Goal: Find specific page/section: Find specific page/section

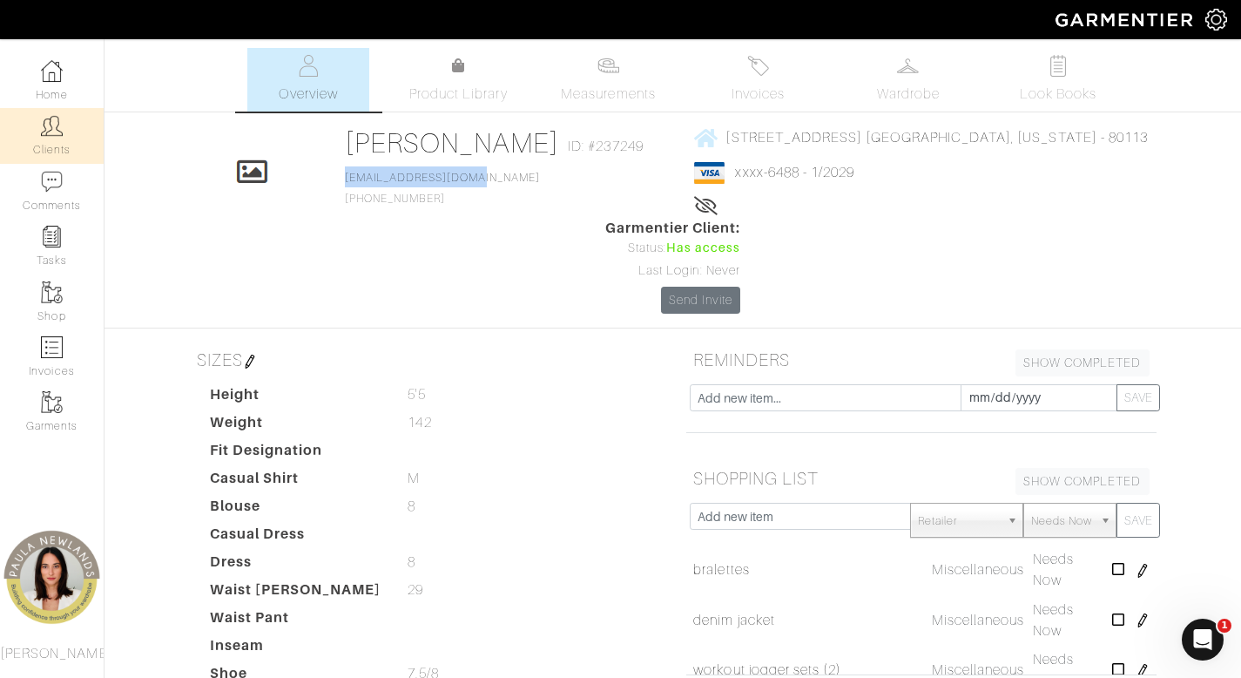
scroll to position [266, 0]
click at [48, 140] on link "Clients" at bounding box center [52, 135] width 104 height 55
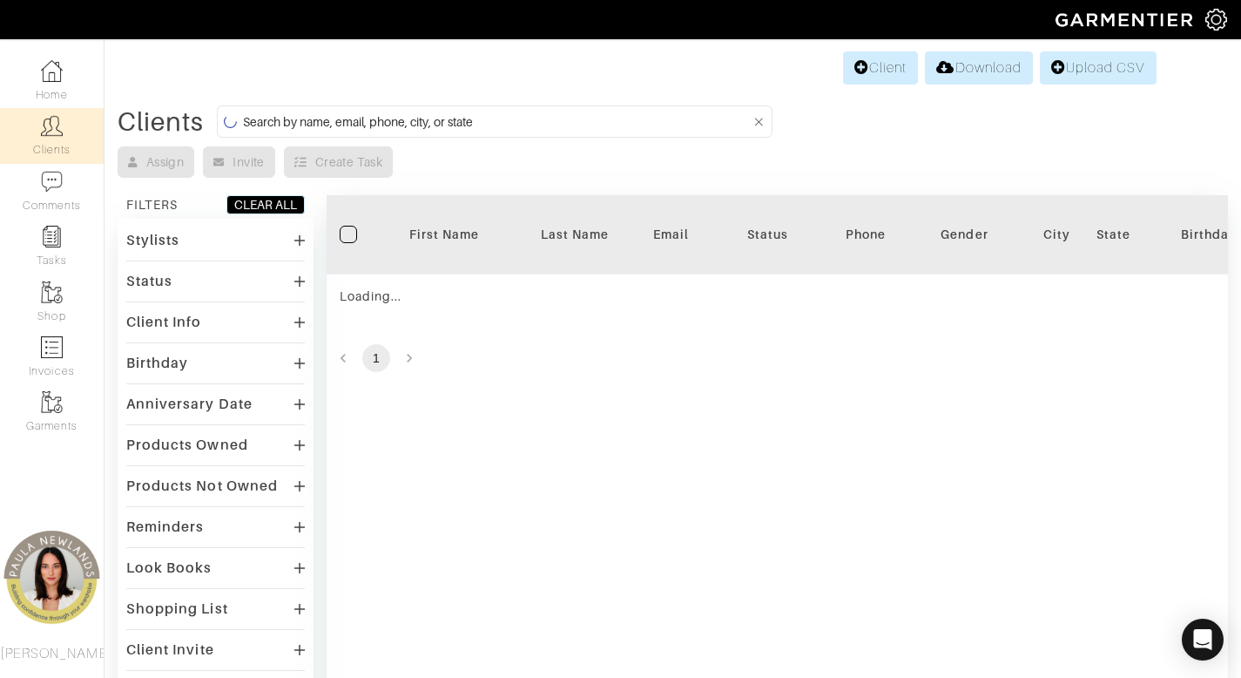
click at [655, 115] on input at bounding box center [497, 122] width 508 height 22
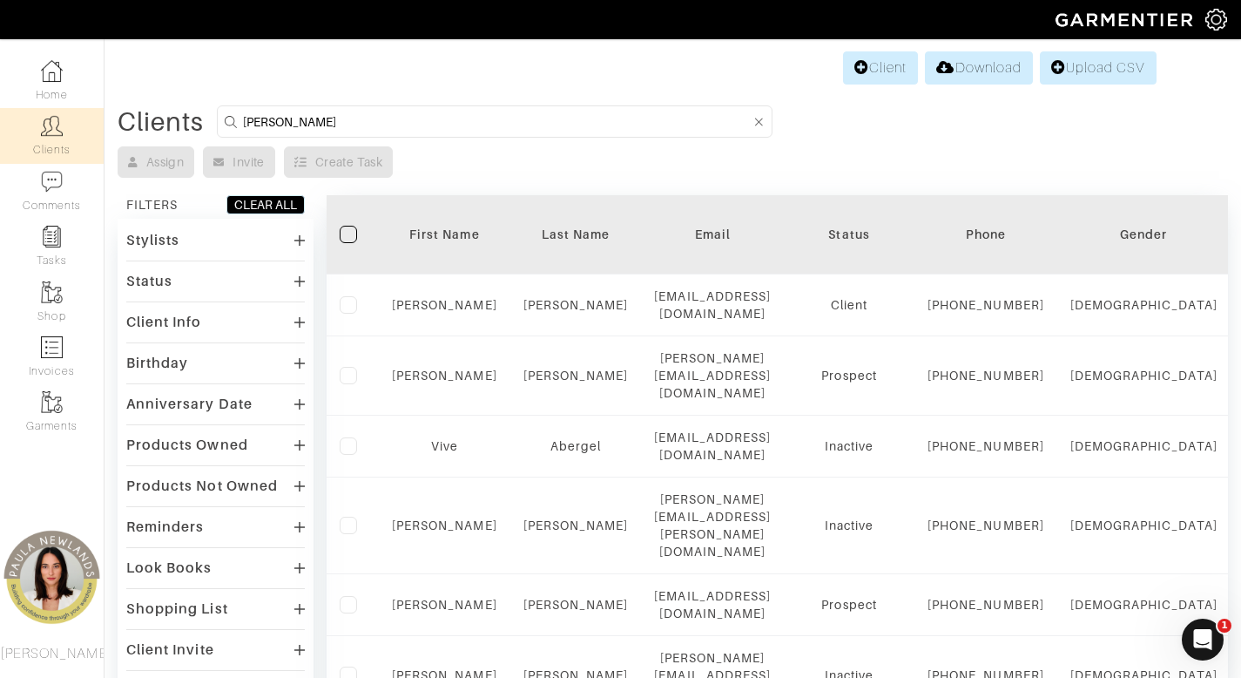
type input "lindsey"
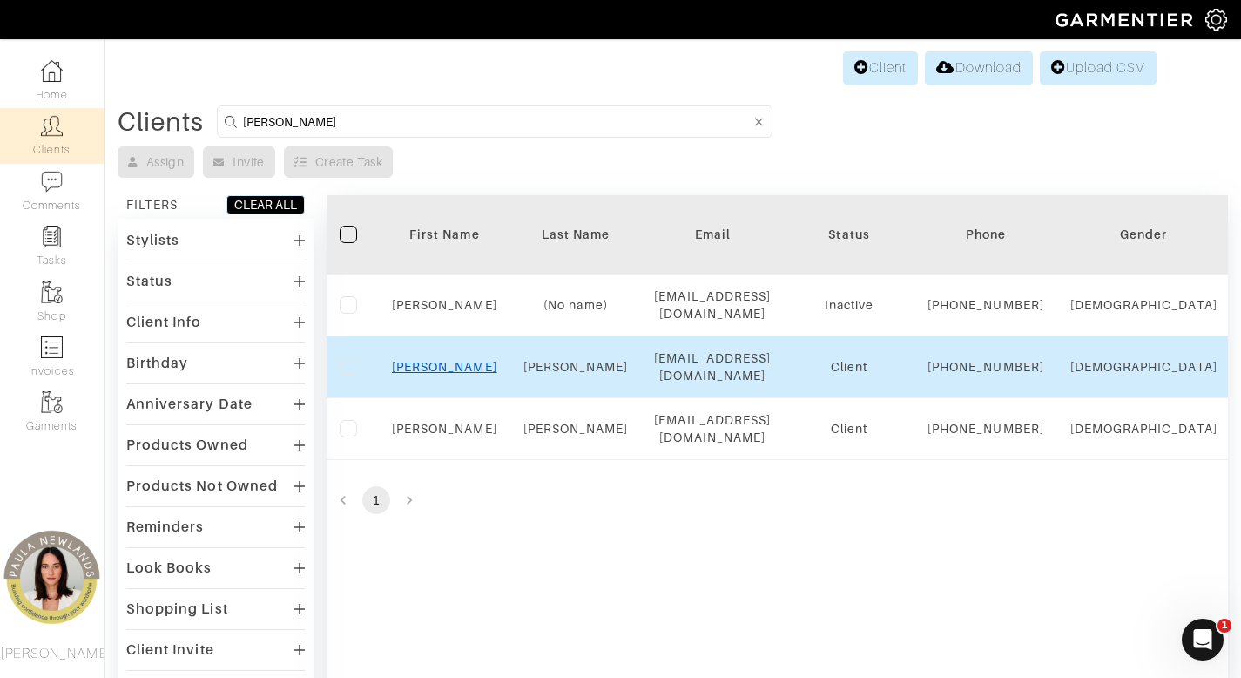
click at [445, 374] on link "Lindsey" at bounding box center [444, 367] width 105 height 14
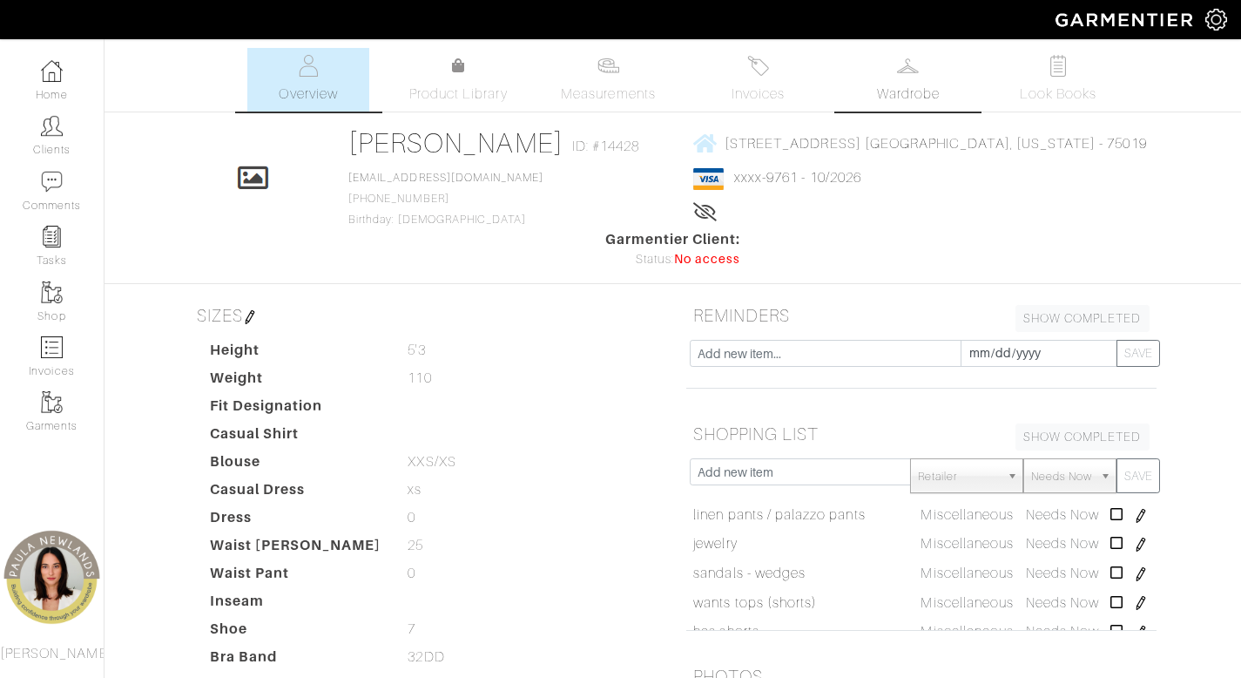
click at [904, 86] on span "Wardrobe" at bounding box center [908, 94] width 63 height 21
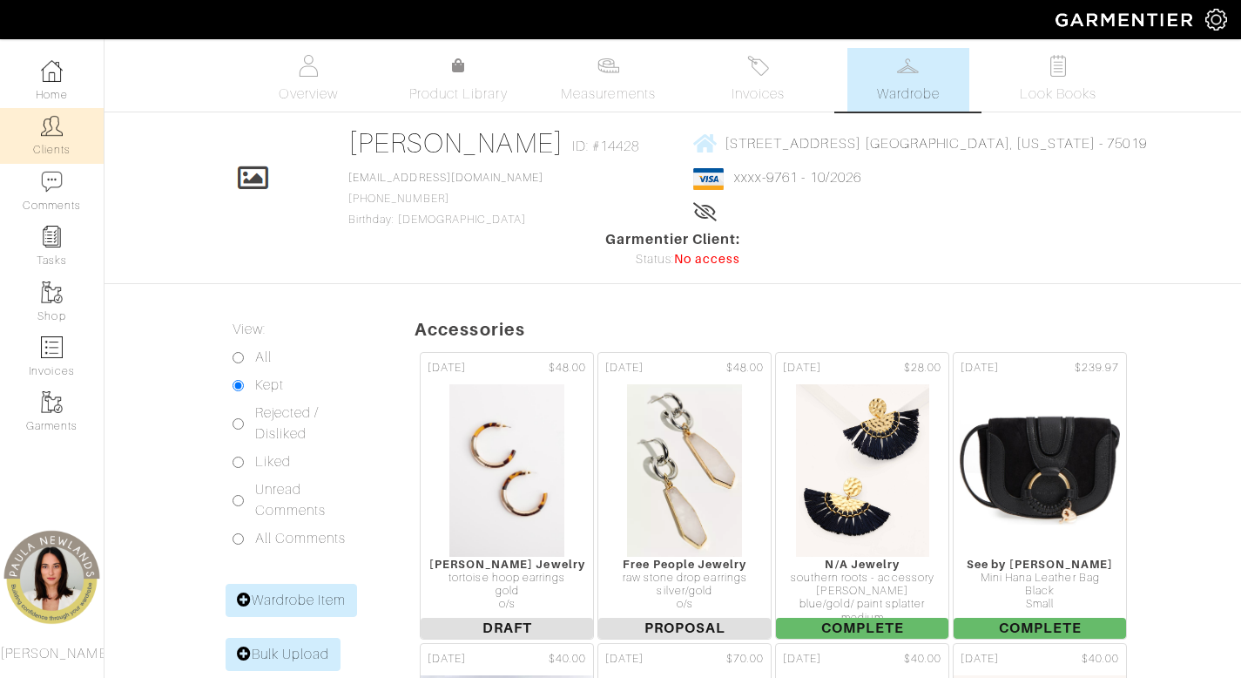
click at [73, 132] on link "Clients" at bounding box center [52, 135] width 104 height 55
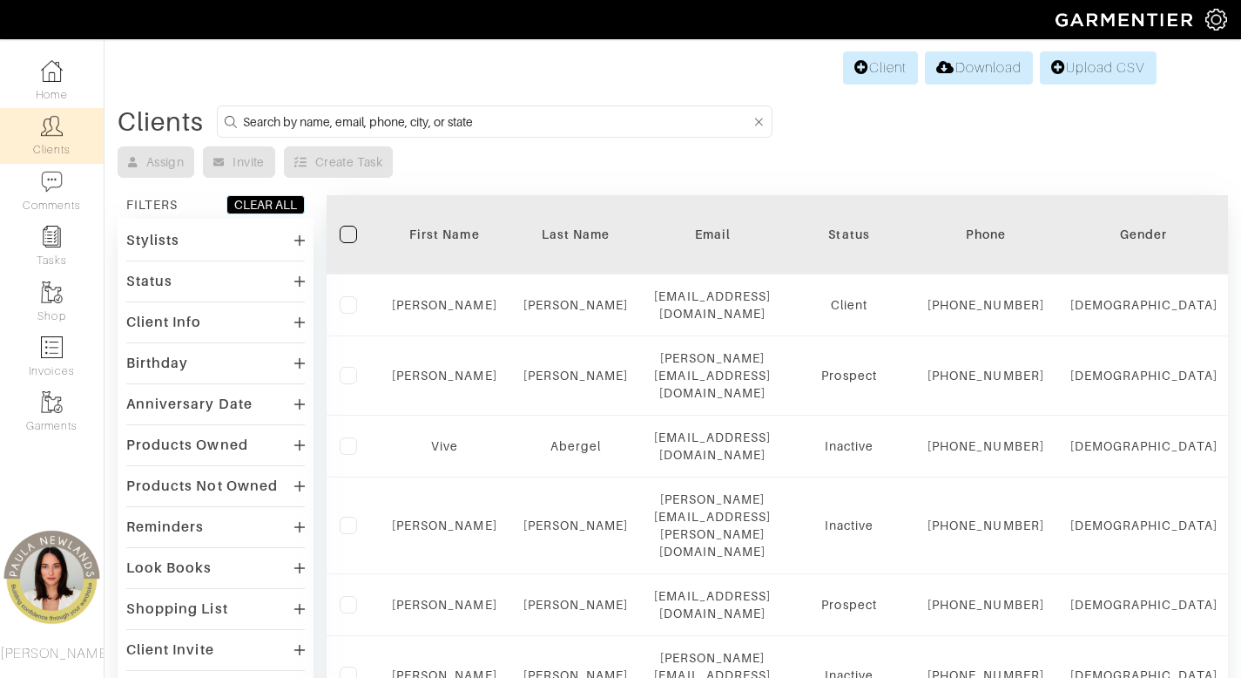
click at [621, 129] on input at bounding box center [497, 122] width 508 height 22
type input "mandy"
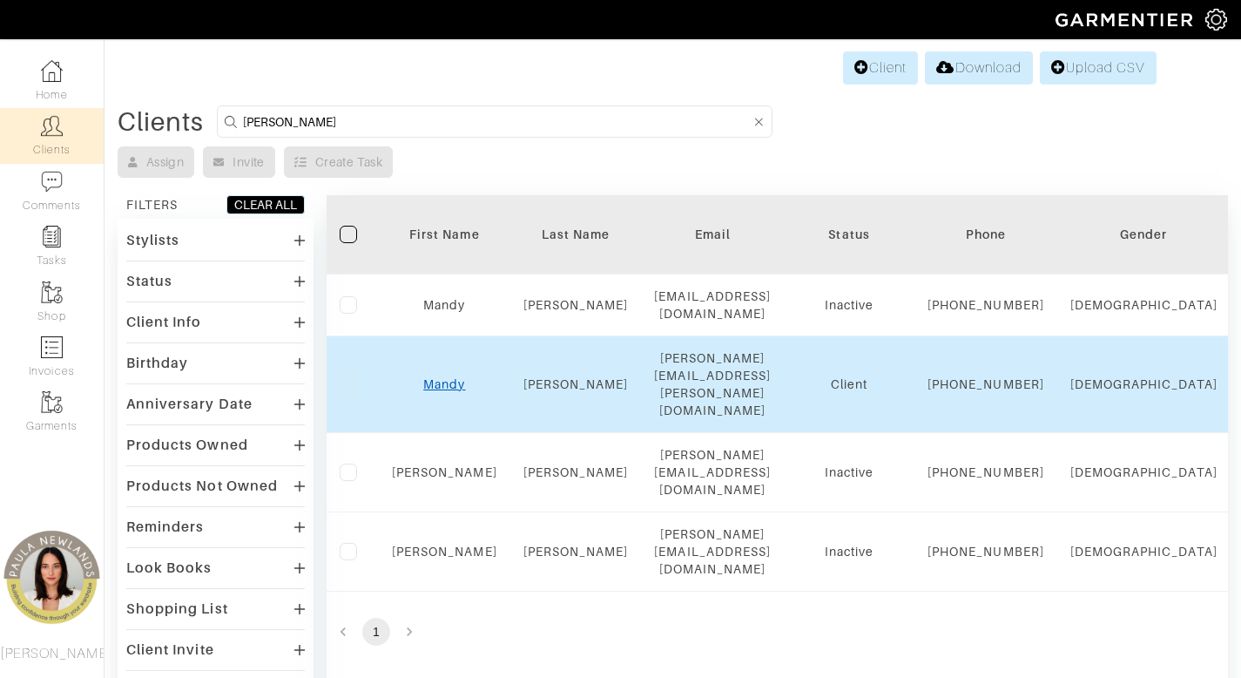
click at [442, 391] on link "Mandy" at bounding box center [444, 384] width 42 height 14
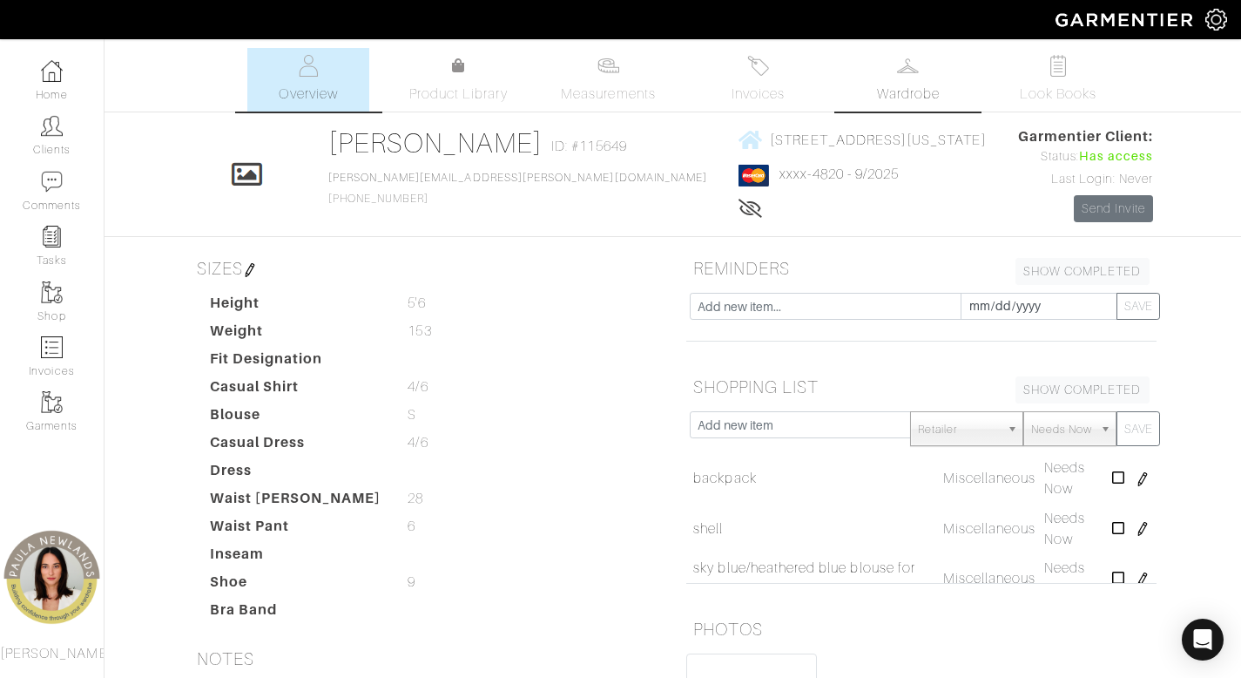
click at [911, 78] on link "Wardrobe" at bounding box center [909, 80] width 122 height 64
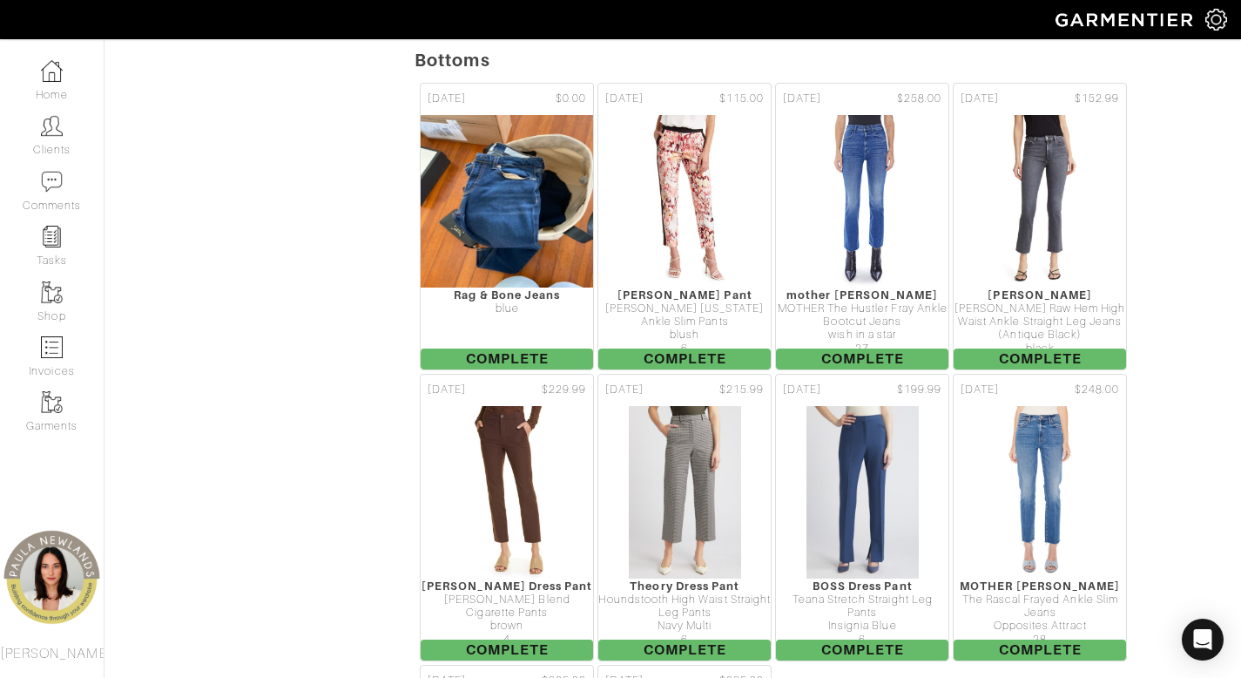
scroll to position [5071, 0]
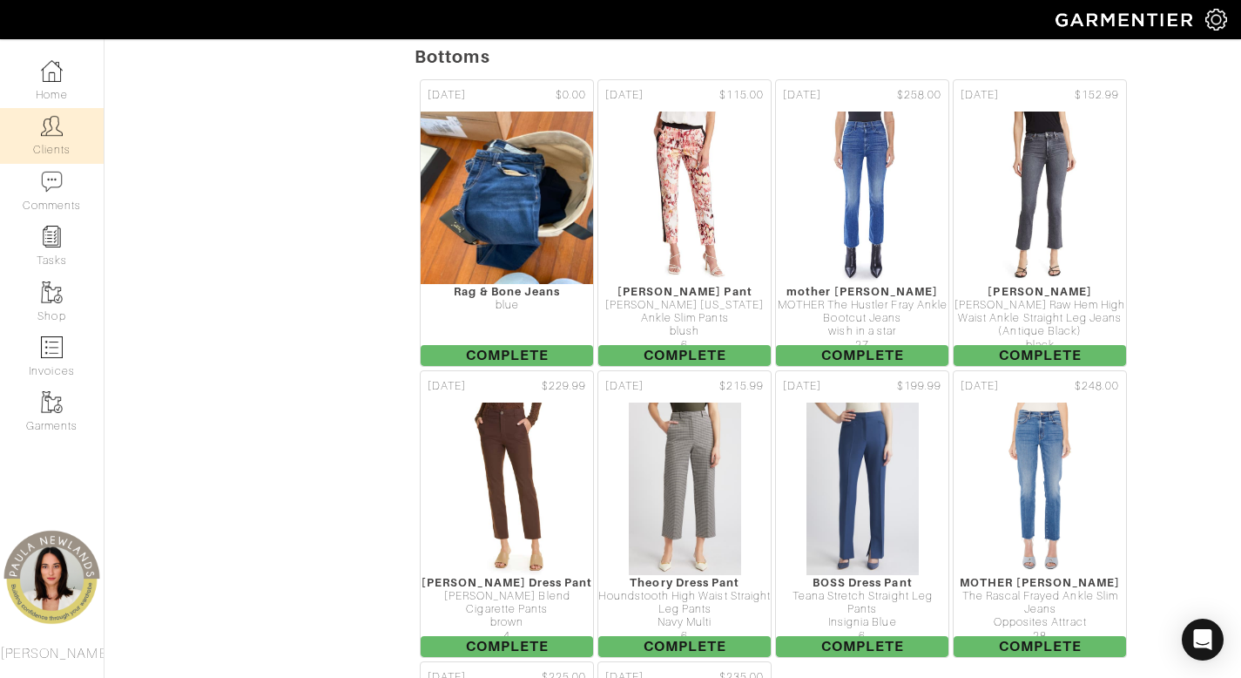
click at [61, 144] on link "Clients" at bounding box center [52, 135] width 104 height 55
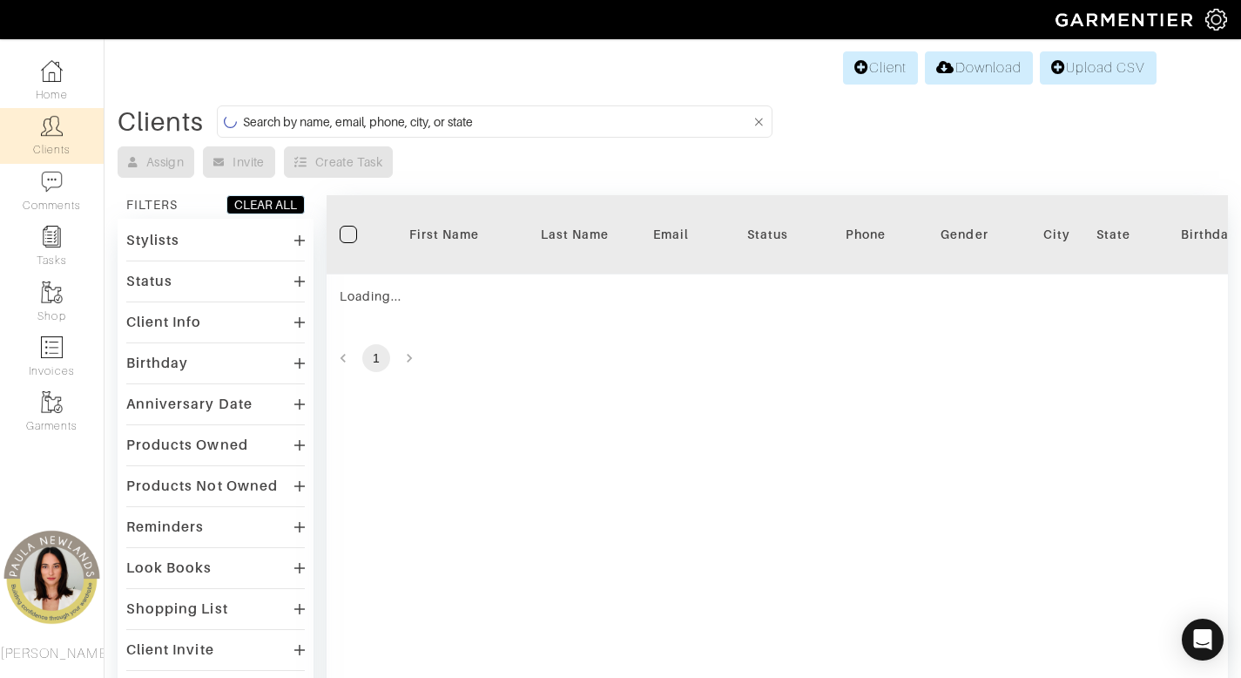
click at [558, 127] on input at bounding box center [497, 122] width 508 height 22
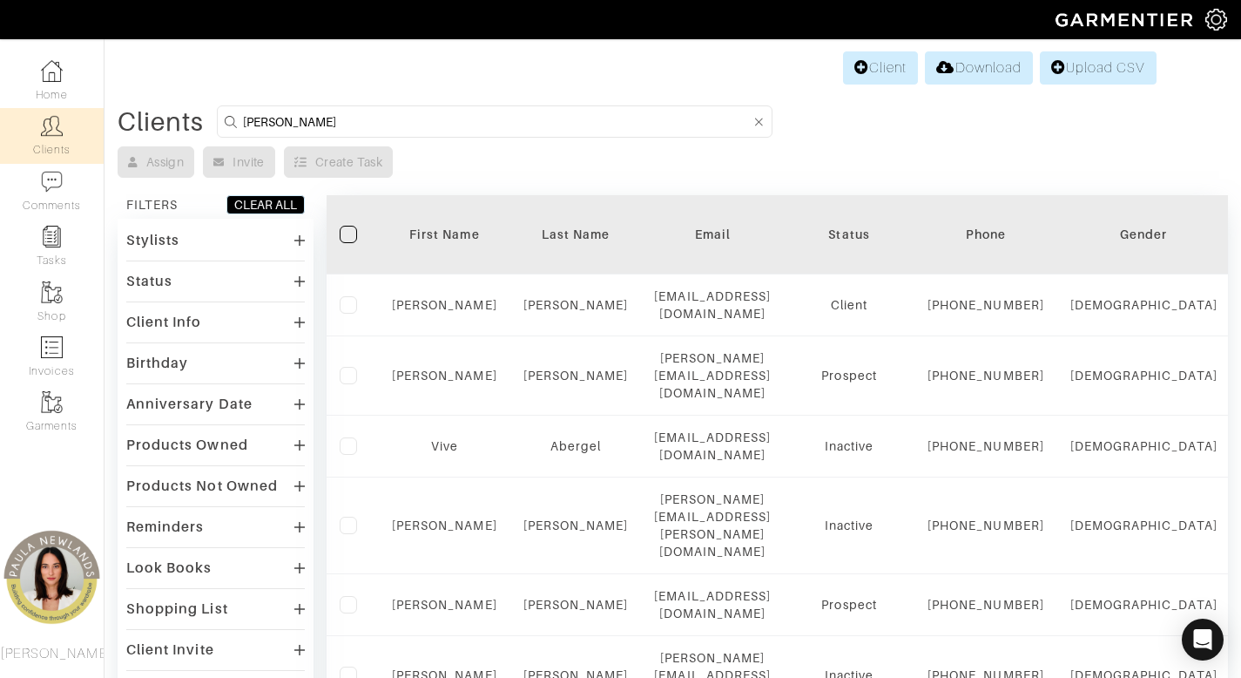
type input "susan reed"
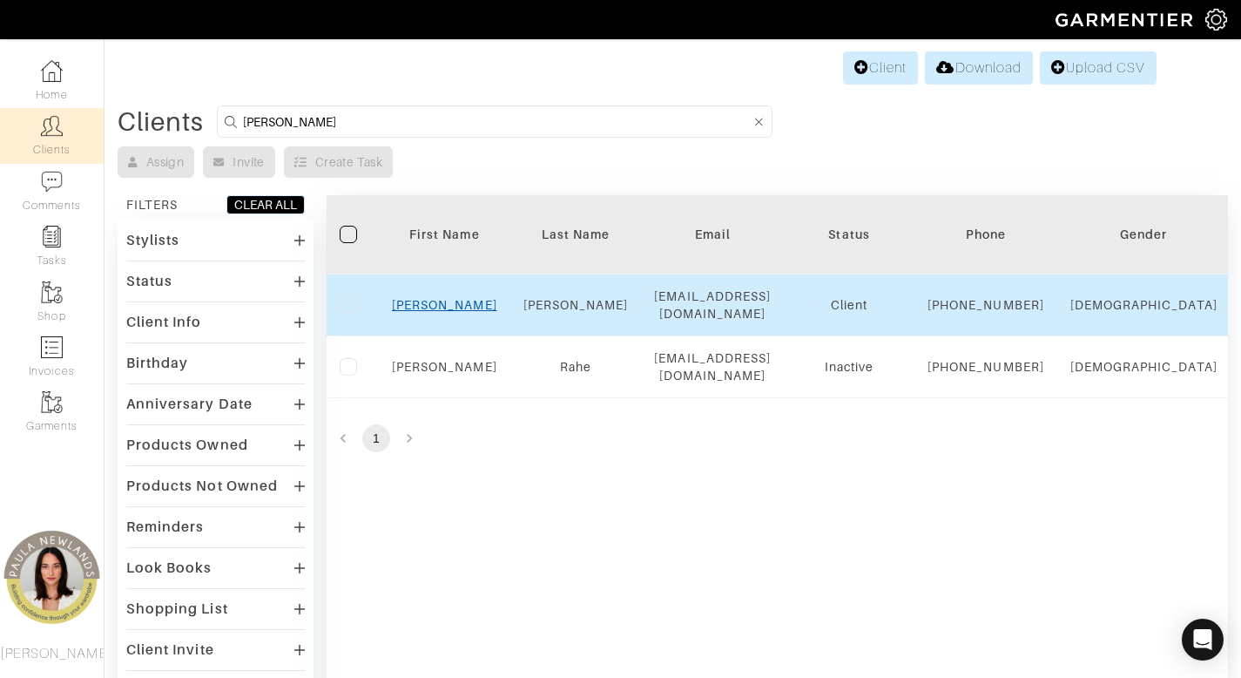
click at [449, 312] on link "Susan" at bounding box center [444, 305] width 105 height 14
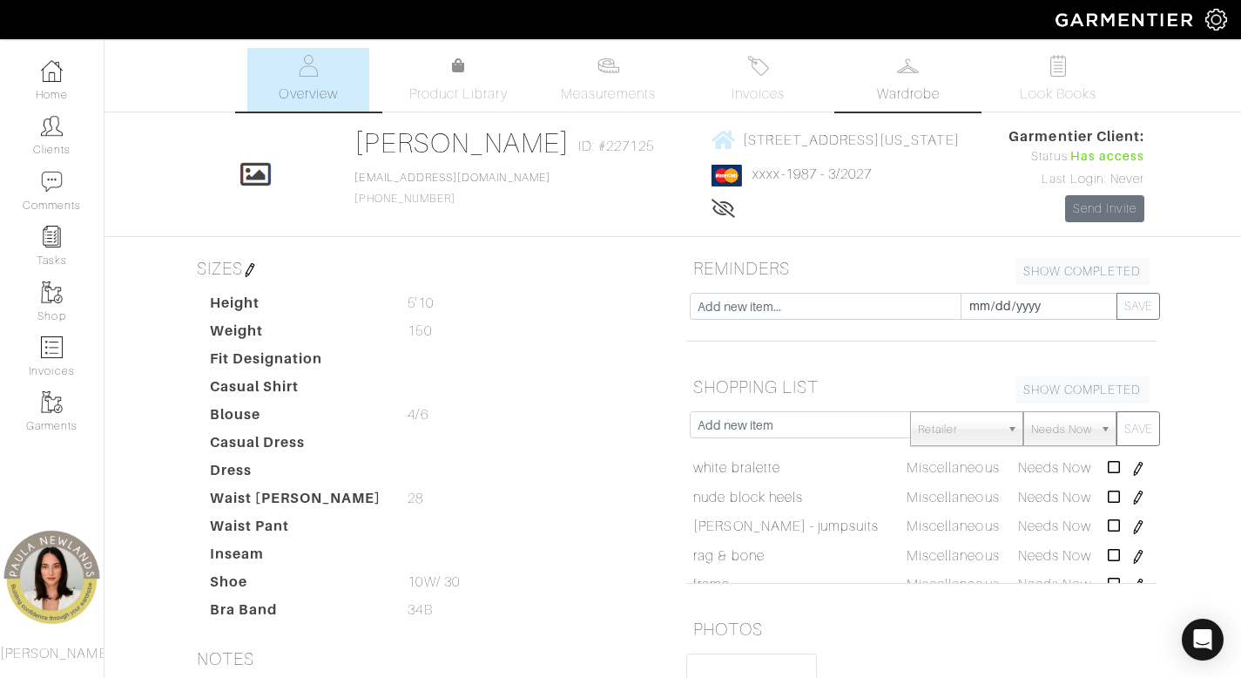
click at [895, 76] on link "Wardrobe" at bounding box center [909, 80] width 122 height 64
